Goal: Task Accomplishment & Management: Use online tool/utility

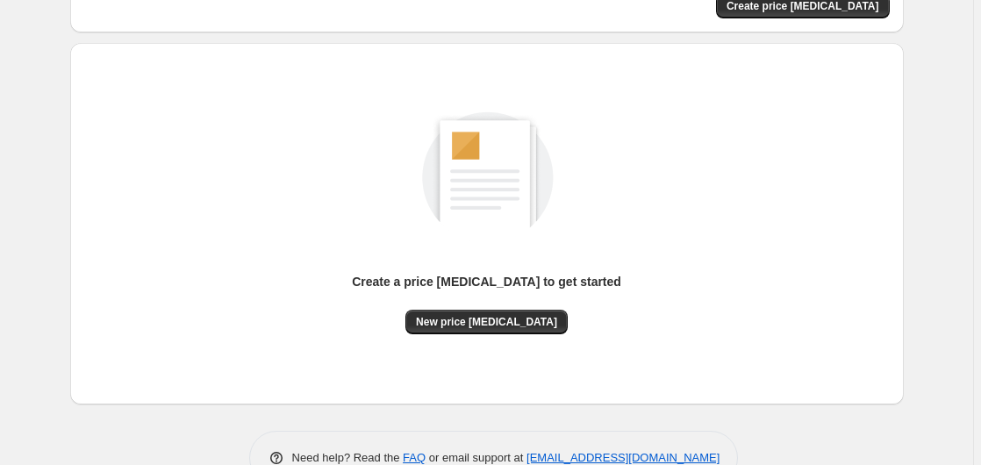
scroll to position [179, 0]
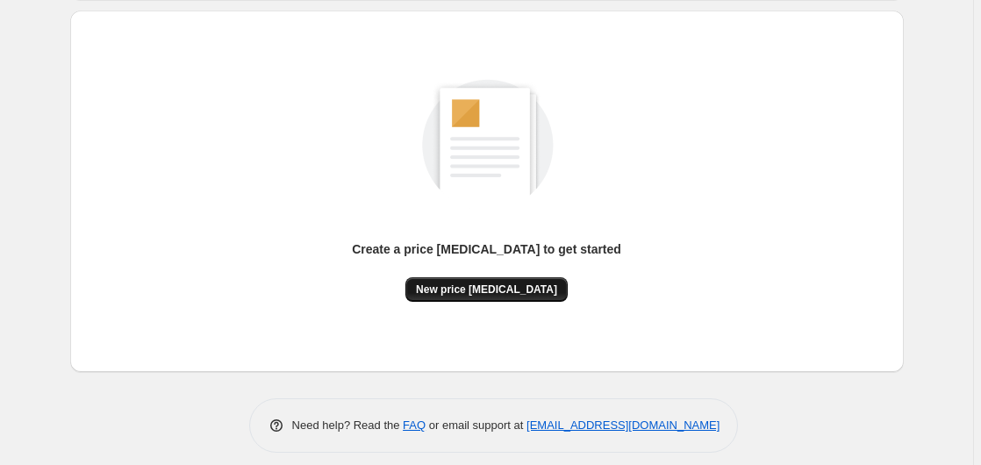
click at [484, 292] on span "New price [MEDICAL_DATA]" at bounding box center [486, 289] width 141 height 14
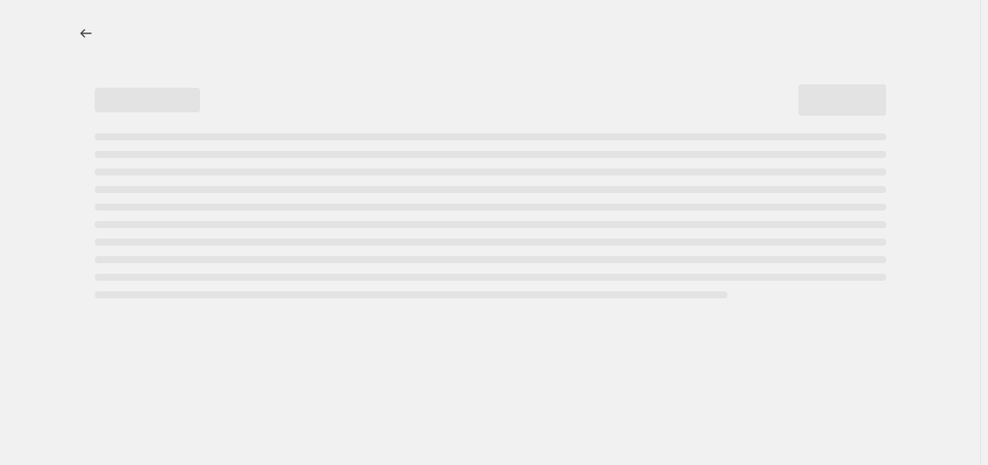
select select "percentage"
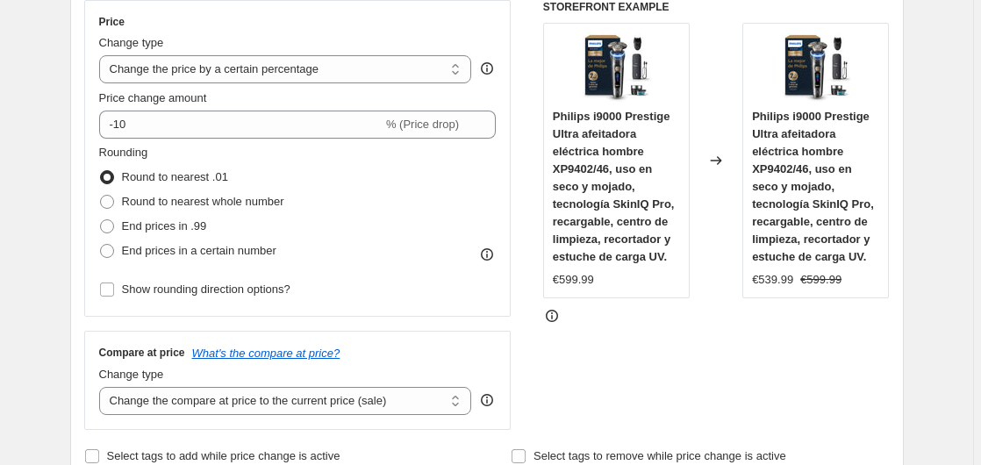
scroll to position [358, 0]
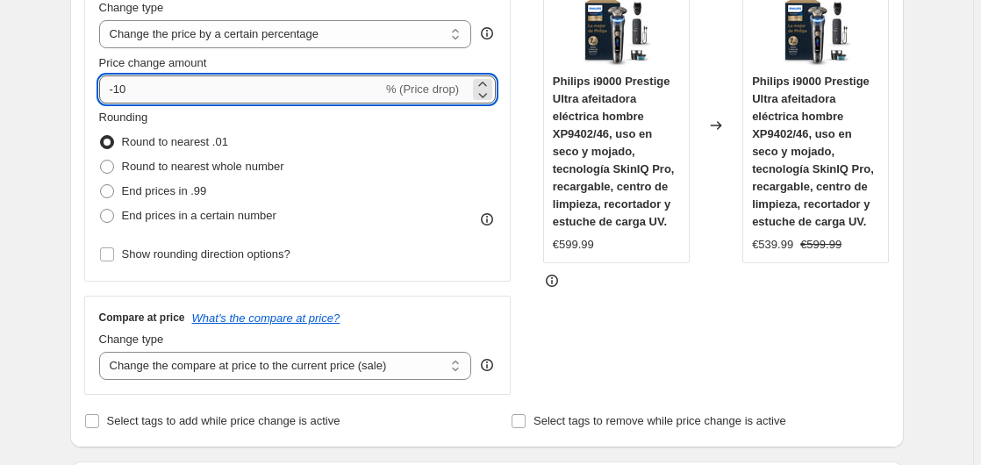
click at [227, 100] on input "-10" at bounding box center [240, 89] width 283 height 28
type input "-1"
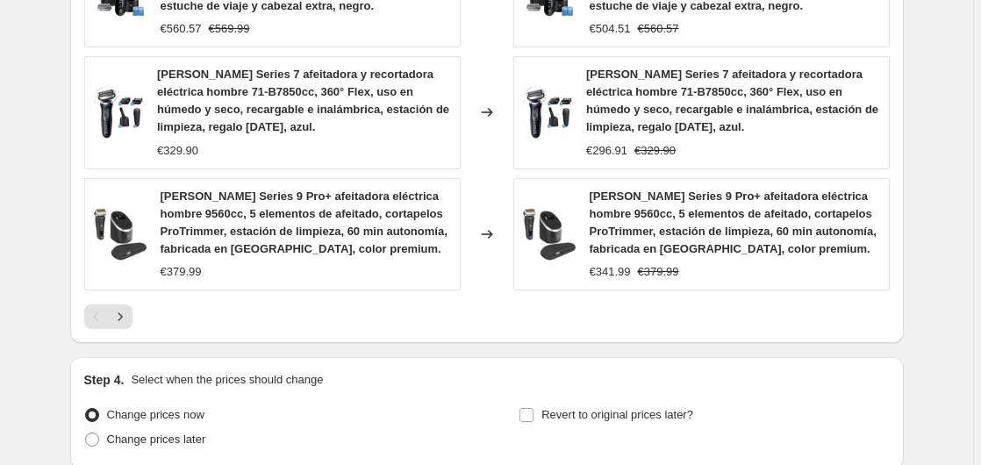
scroll to position [1493, 0]
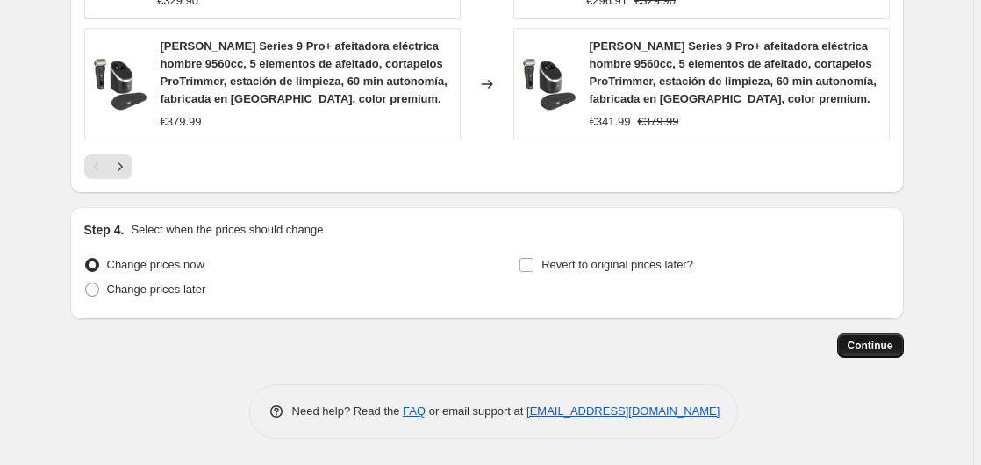
type input "-35"
click at [854, 347] on span "Continue" at bounding box center [870, 346] width 46 height 14
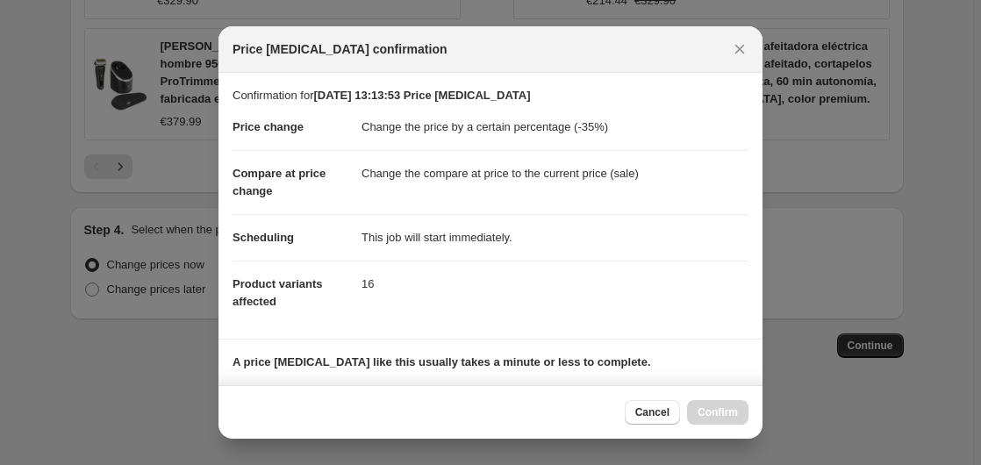
scroll to position [277, 0]
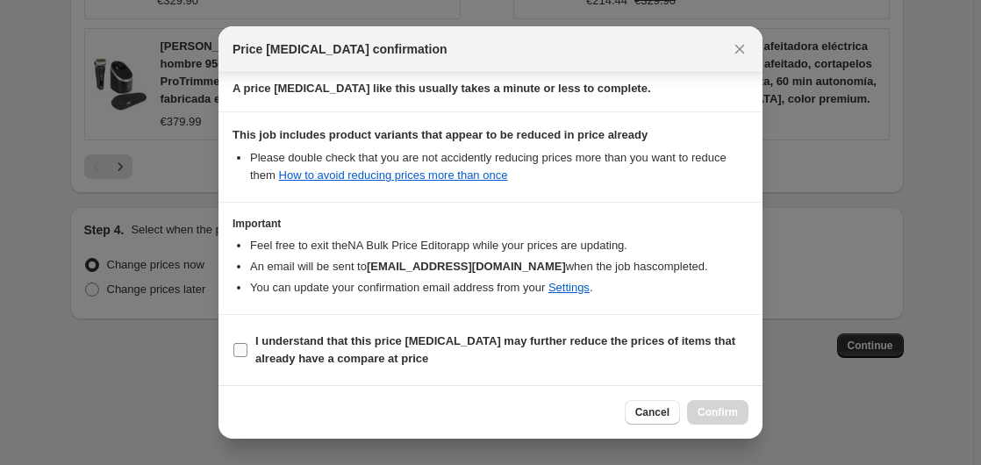
click at [237, 348] on input "I understand that this price [MEDICAL_DATA] may further reduce the prices of it…" at bounding box center [240, 350] width 14 height 14
checkbox input "true"
click at [709, 409] on span "Confirm" at bounding box center [717, 412] width 40 height 14
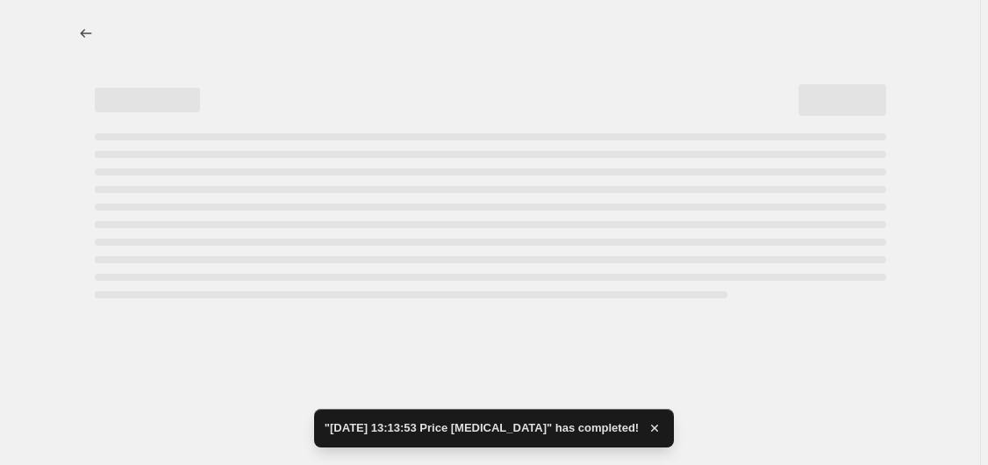
select select "percentage"
